Goal: Task Accomplishment & Management: Use online tool/utility

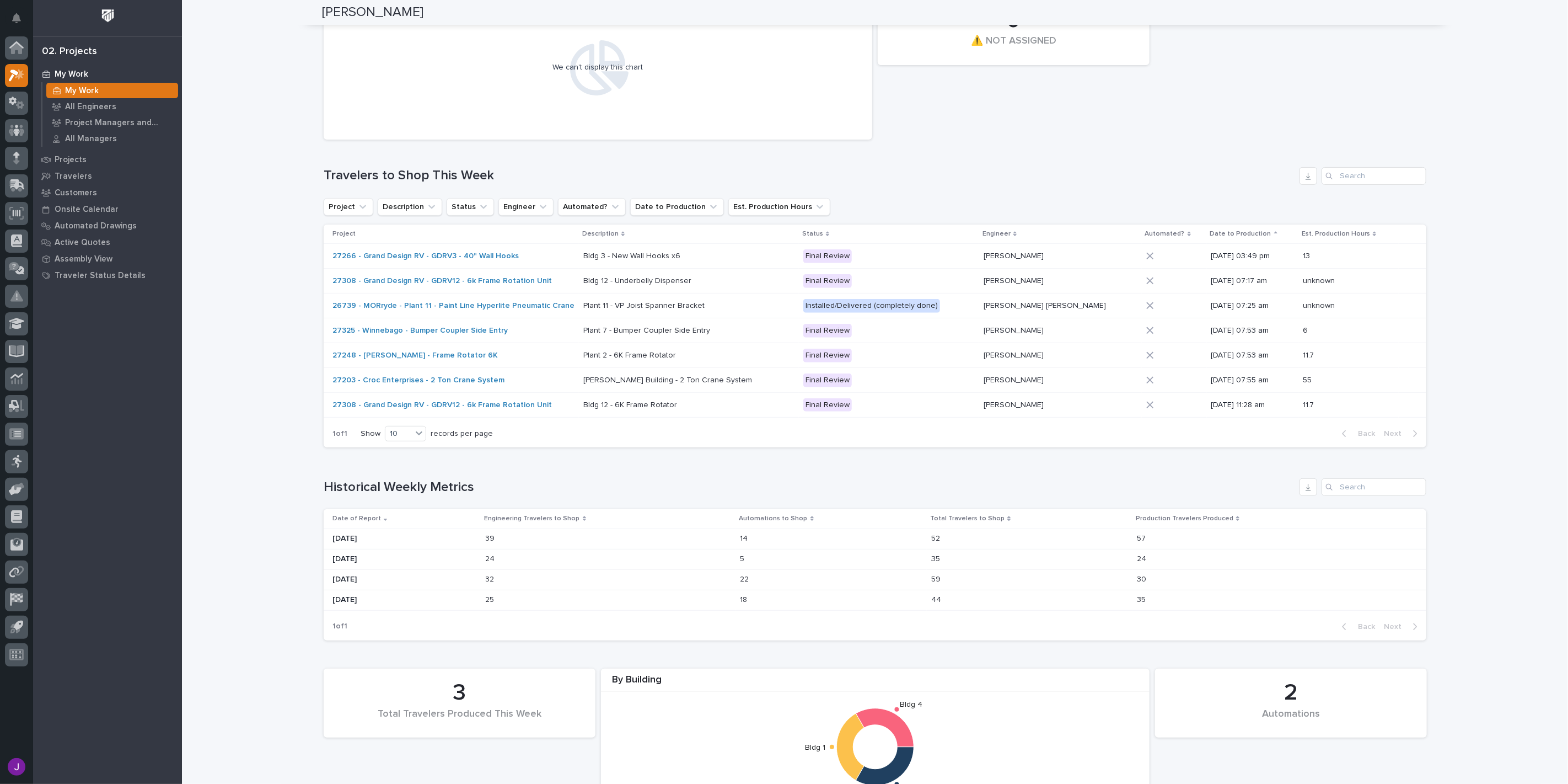
scroll to position [214, 0]
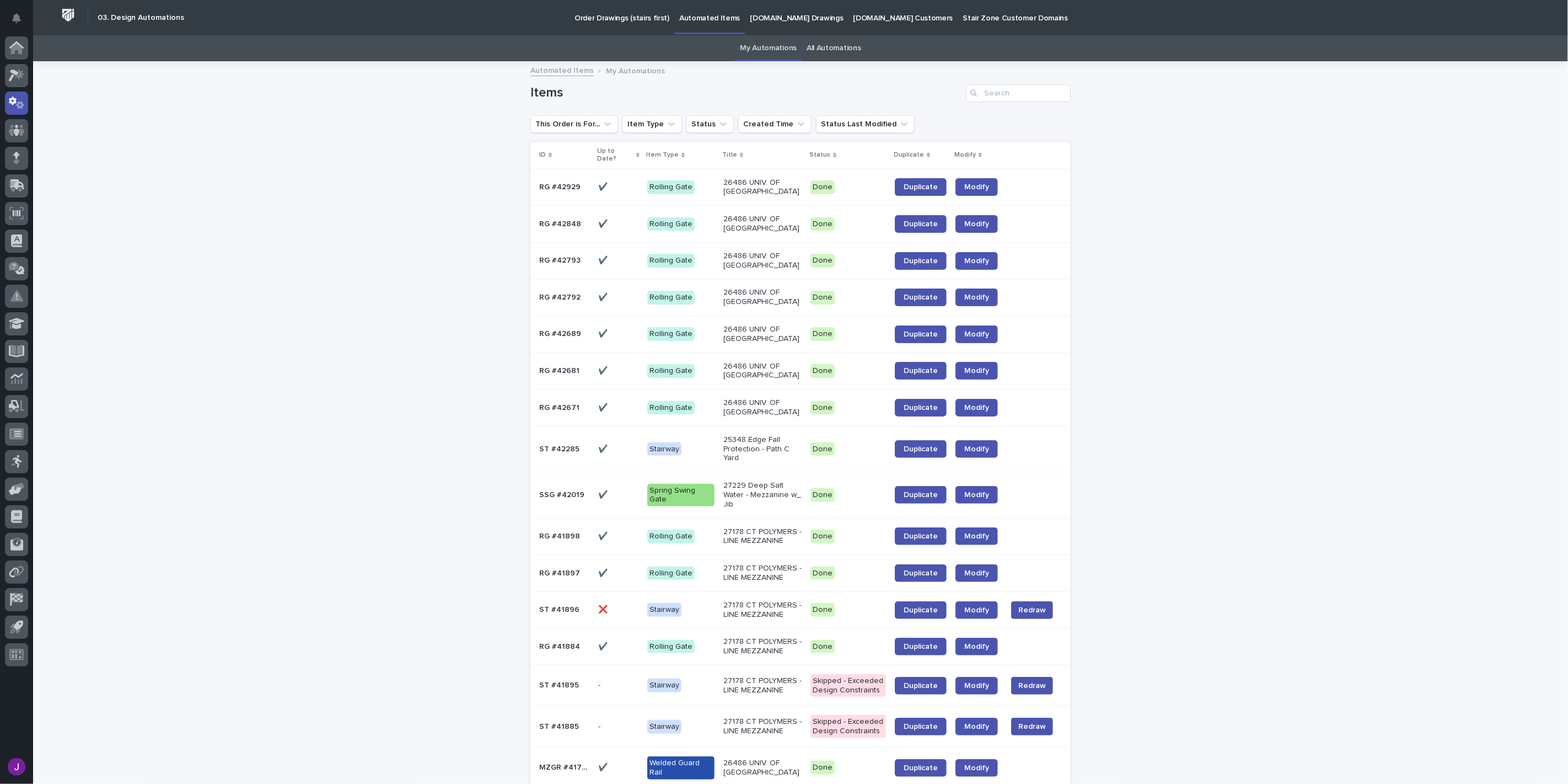
click at [700, 18] on p "Automated Items" at bounding box center [710, 11] width 61 height 23
click at [1013, 85] on input "Search" at bounding box center [1018, 93] width 105 height 18
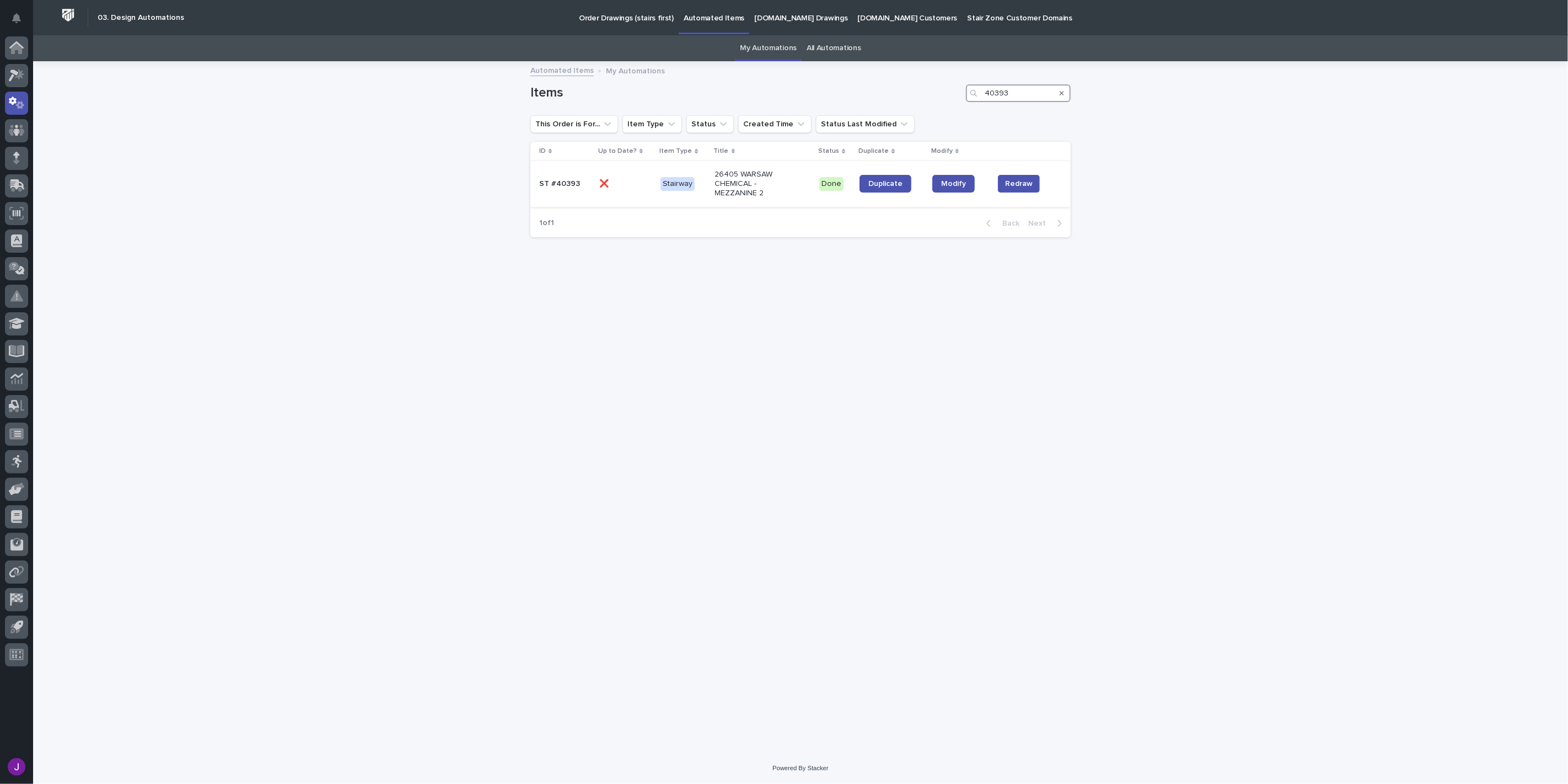
type input "40393"
click at [612, 179] on div "❌ ❌" at bounding box center [625, 184] width 52 height 9
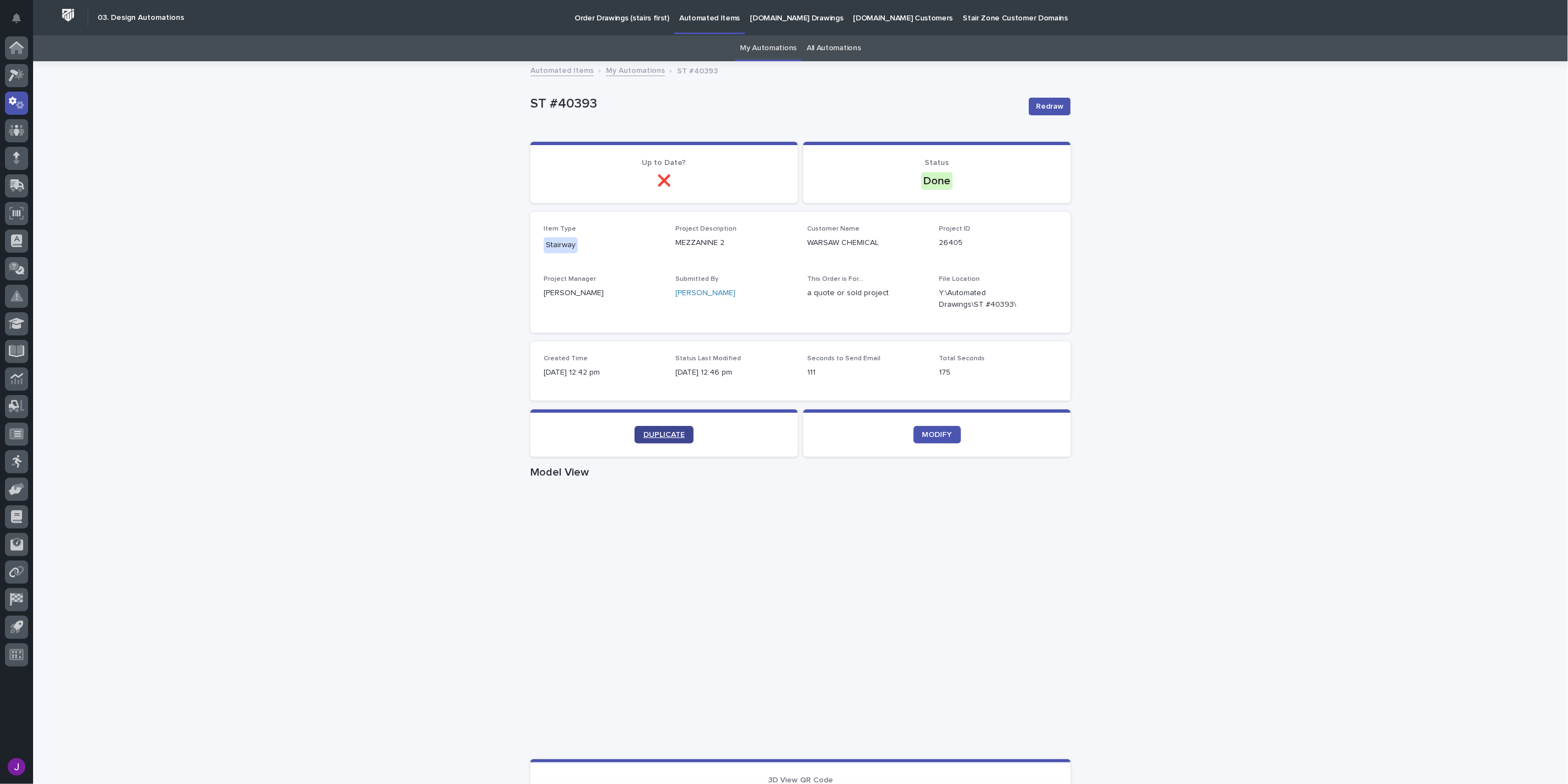
click at [651, 431] on span "DUPLICATE" at bounding box center [665, 434] width 42 height 8
click at [796, 41] on div "My Automations" at bounding box center [768, 48] width 67 height 26
click at [758, 45] on link "My Automations" at bounding box center [768, 48] width 57 height 26
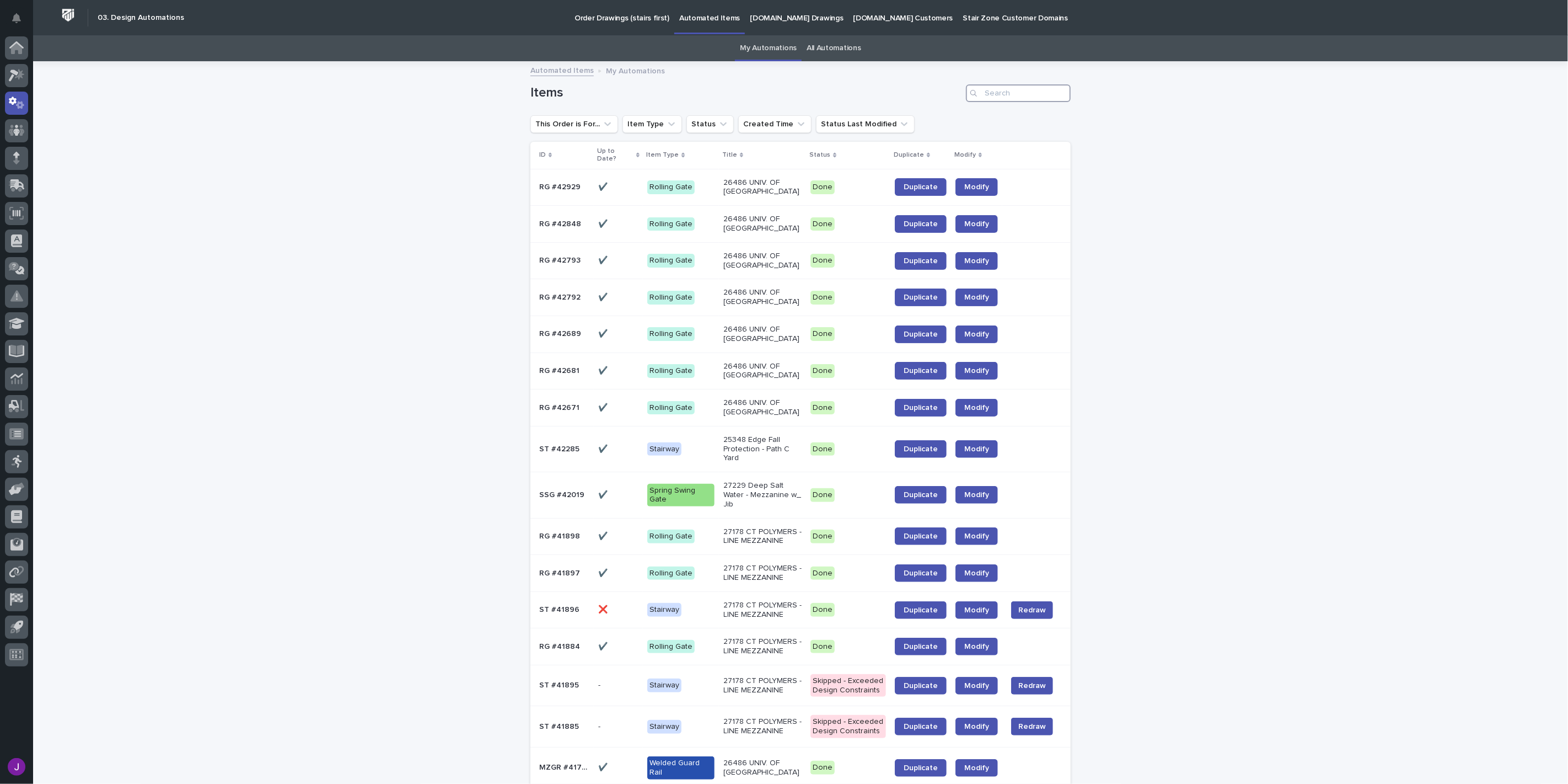
click at [999, 95] on input "Search" at bounding box center [1018, 93] width 105 height 18
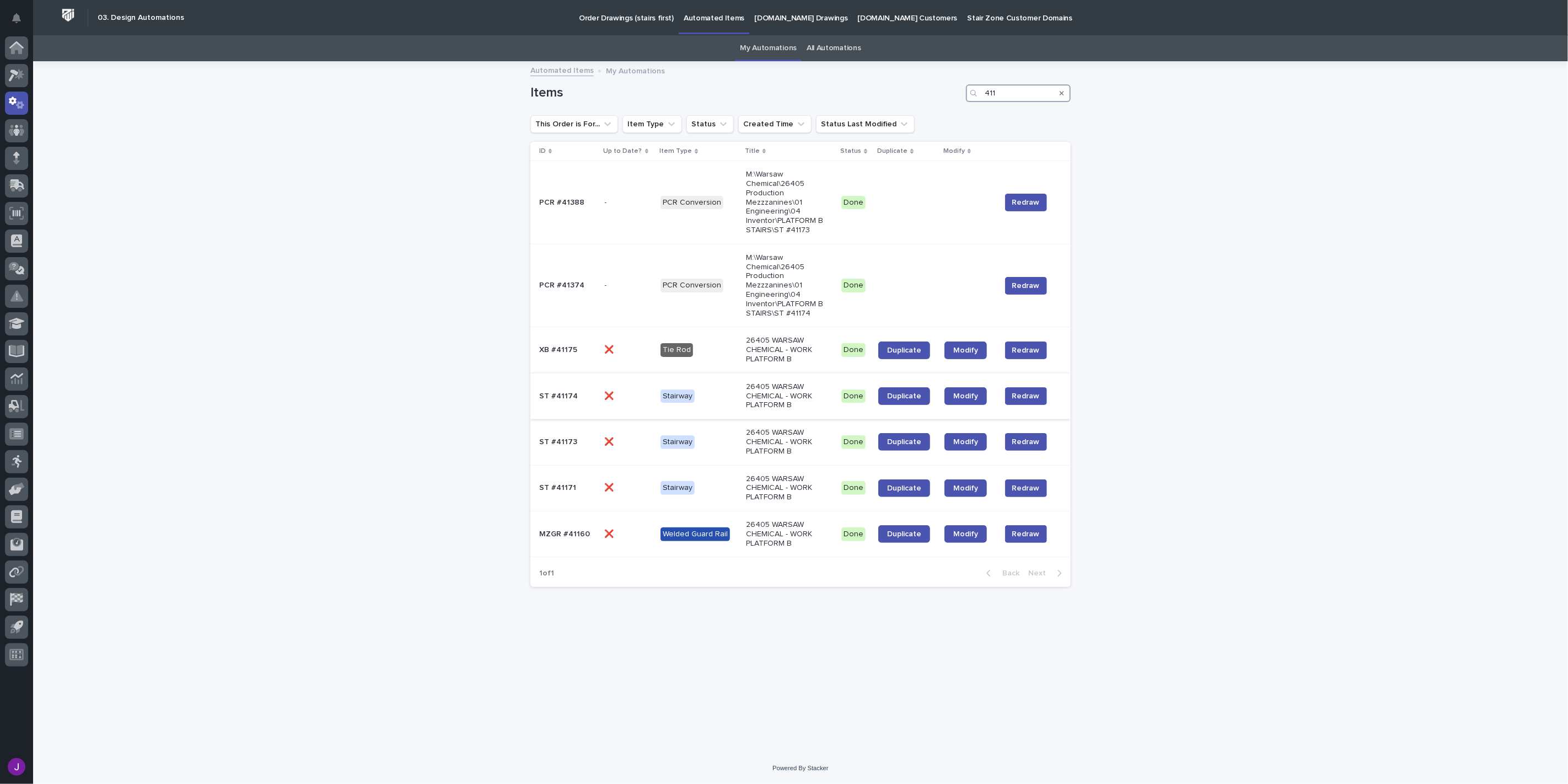
type input "411"
click at [732, 394] on p "Stairway" at bounding box center [698, 396] width 77 height 14
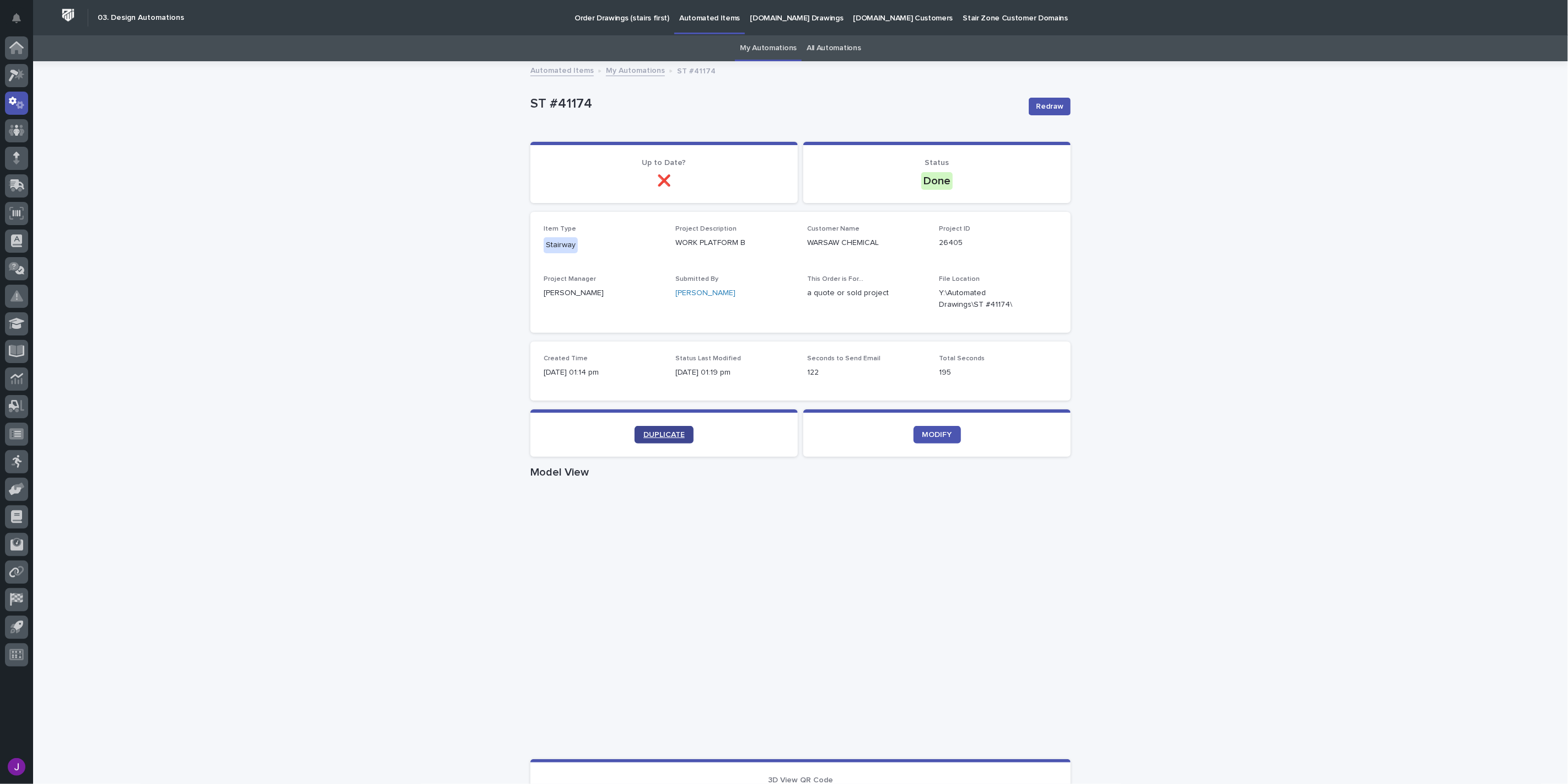
click at [655, 437] on span "DUPLICATE" at bounding box center [665, 434] width 42 height 8
